Goal: Task Accomplishment & Management: Use online tool/utility

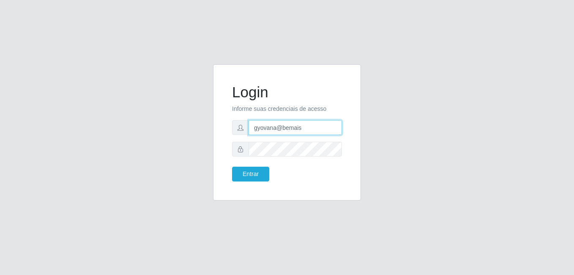
click at [297, 126] on input "gyovana@bemais" at bounding box center [295, 127] width 93 height 15
type input "[PERSON_NAME]"
click at [249, 177] on button "Entrar" at bounding box center [250, 174] width 37 height 15
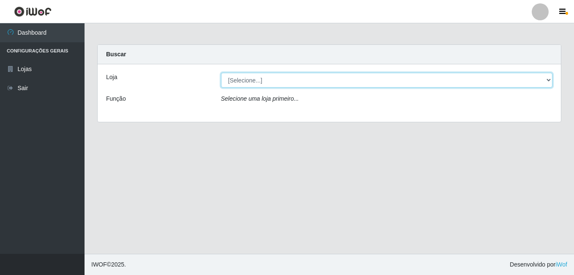
click at [360, 85] on select "[Selecione...] [PERSON_NAME]" at bounding box center [387, 80] width 332 height 15
select select "230"
click at [221, 73] on select "[Selecione...] [PERSON_NAME]" at bounding box center [387, 80] width 332 height 15
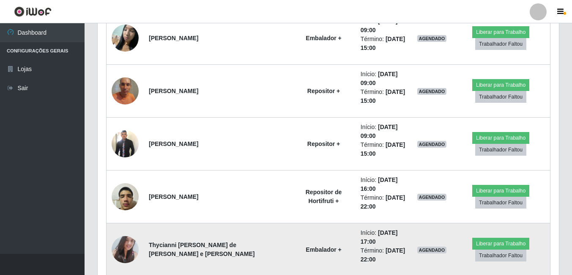
scroll to position [517, 0]
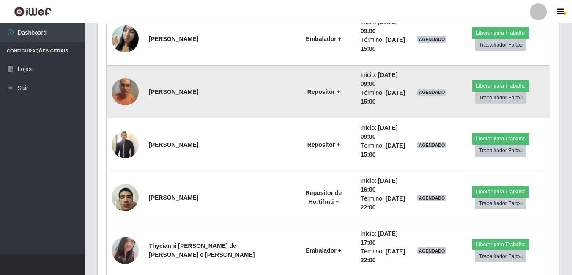
click at [132, 93] on img at bounding box center [125, 92] width 27 height 36
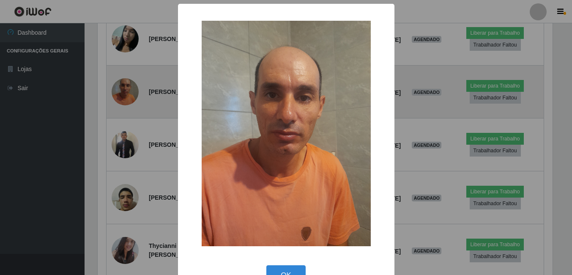
scroll to position [176, 457]
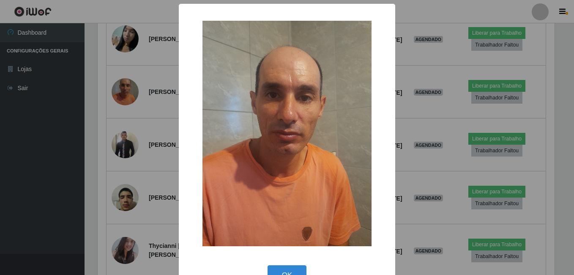
click at [142, 136] on div "× OK Cancel" at bounding box center [287, 137] width 574 height 275
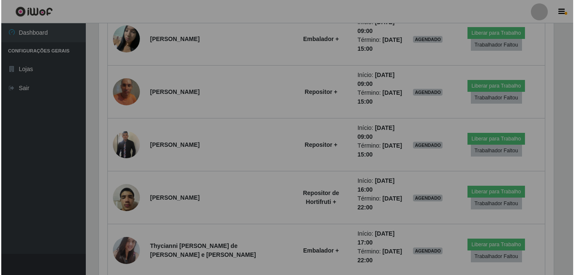
scroll to position [176, 462]
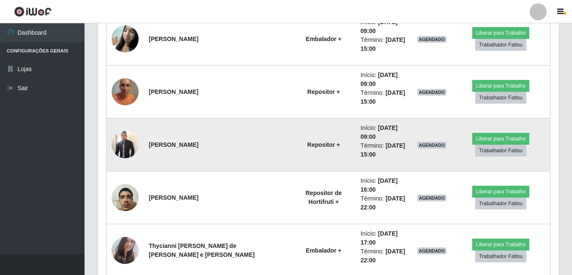
click at [126, 139] on img at bounding box center [125, 144] width 27 height 29
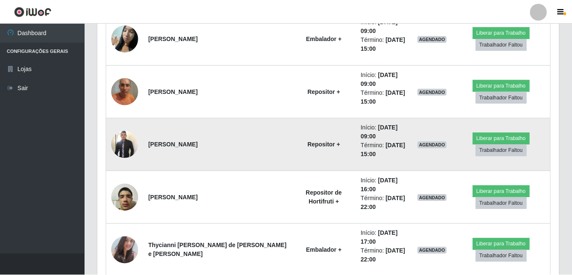
scroll to position [176, 457]
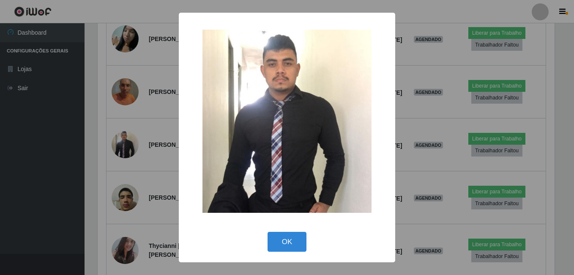
click at [166, 119] on div "× OK Cancel" at bounding box center [287, 137] width 574 height 275
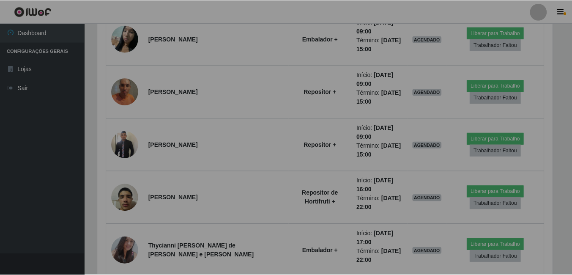
scroll to position [176, 462]
